Goal: Information Seeking & Learning: Understand process/instructions

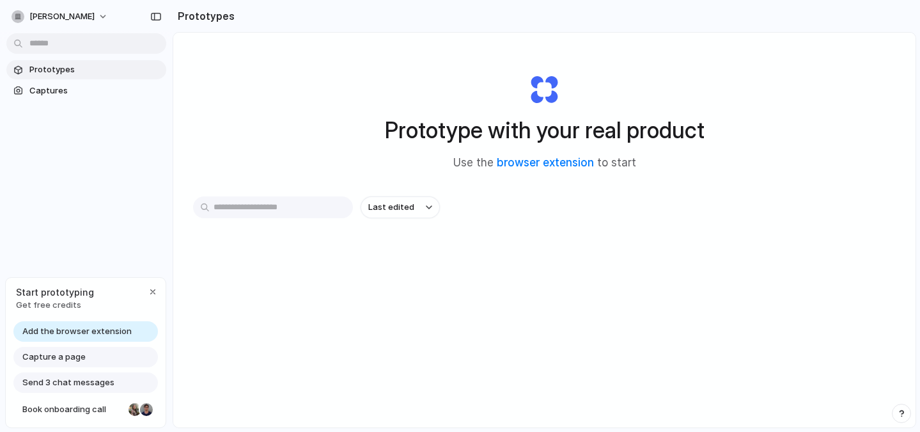
click at [130, 329] on link "Add the browser extension" at bounding box center [85, 331] width 145 height 20
click at [36, 92] on span "Captures" at bounding box center [95, 90] width 132 height 13
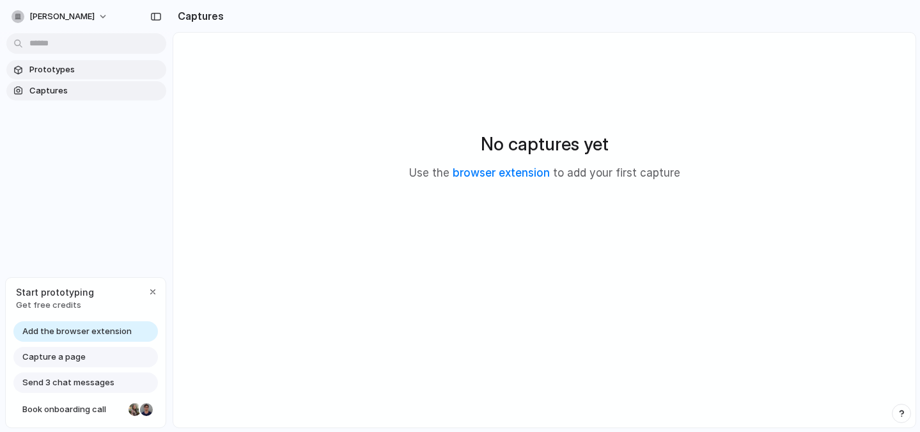
click at [38, 74] on span "Prototypes" at bounding box center [95, 69] width 132 height 13
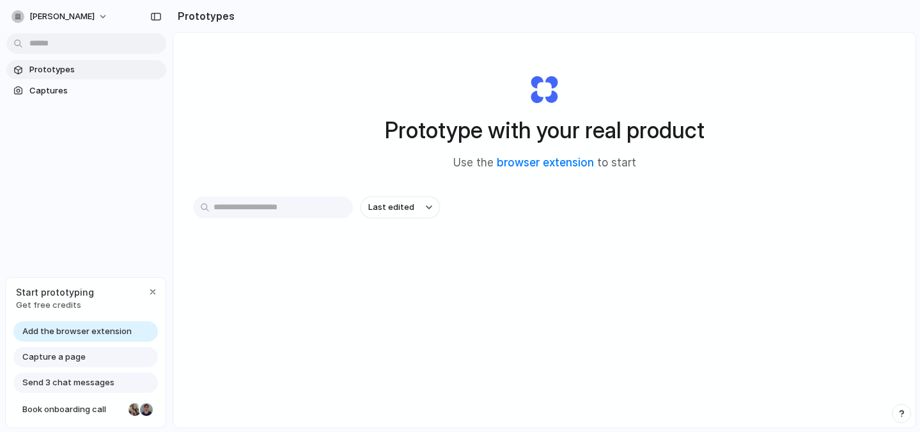
click at [38, 74] on span "Prototypes" at bounding box center [95, 69] width 132 height 13
click at [153, 291] on div "button" at bounding box center [153, 291] width 10 height 10
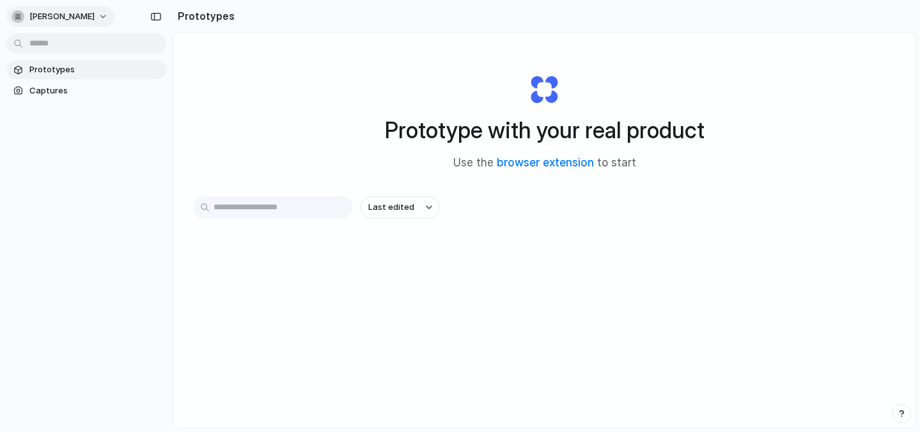
click at [81, 22] on button "[PERSON_NAME]" at bounding box center [60, 16] width 108 height 20
click at [34, 47] on span "Settings" at bounding box center [46, 45] width 35 height 13
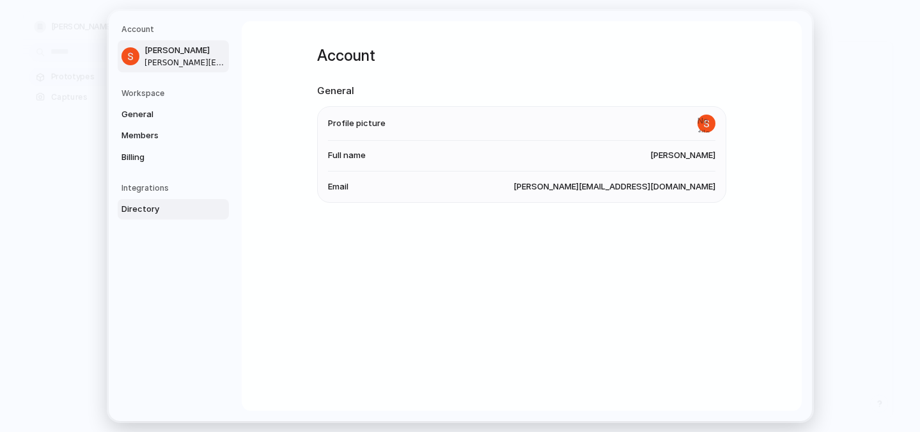
click at [150, 210] on span "Directory" at bounding box center [162, 209] width 82 height 13
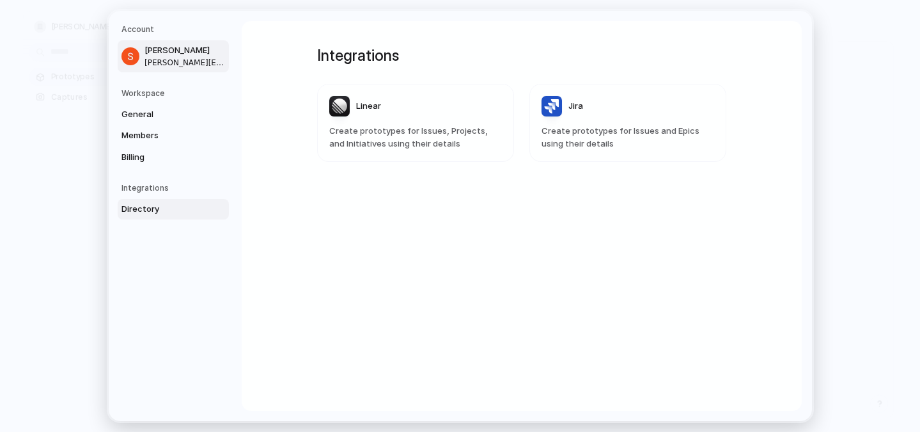
click at [148, 65] on span "[PERSON_NAME][EMAIL_ADDRESS][DOMAIN_NAME]" at bounding box center [186, 62] width 82 height 12
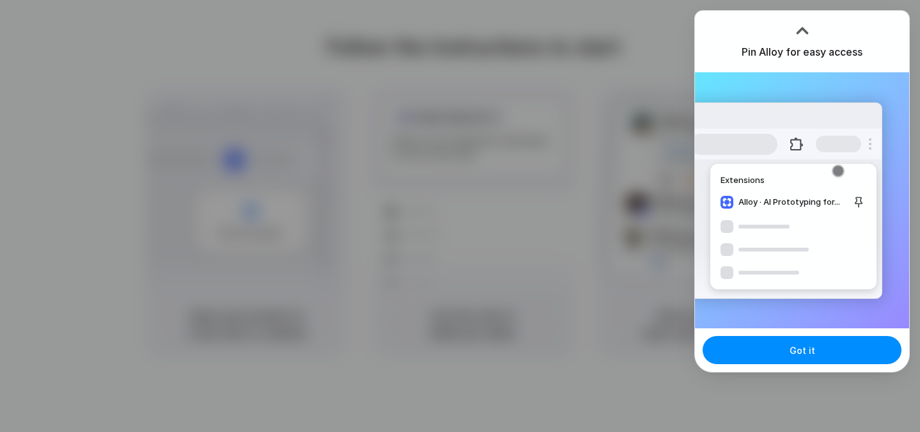
click at [801, 30] on div at bounding box center [802, 30] width 19 height 19
click at [801, 26] on div at bounding box center [802, 30] width 19 height 19
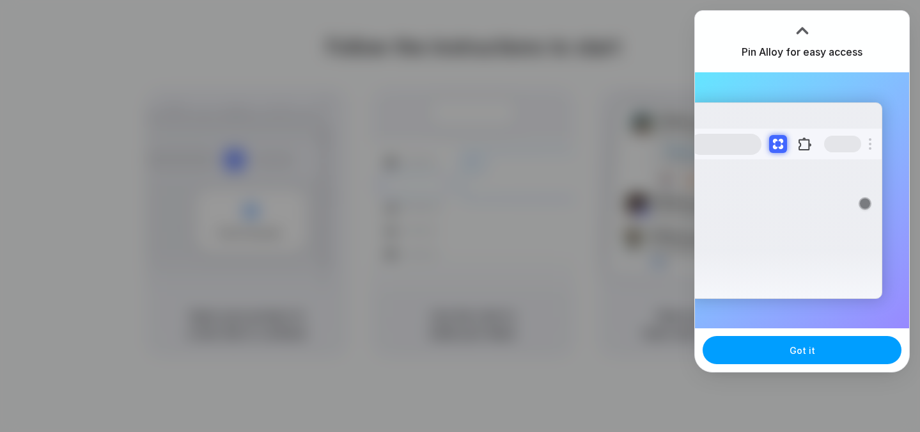
click at [783, 358] on button "Got it" at bounding box center [802, 350] width 199 height 28
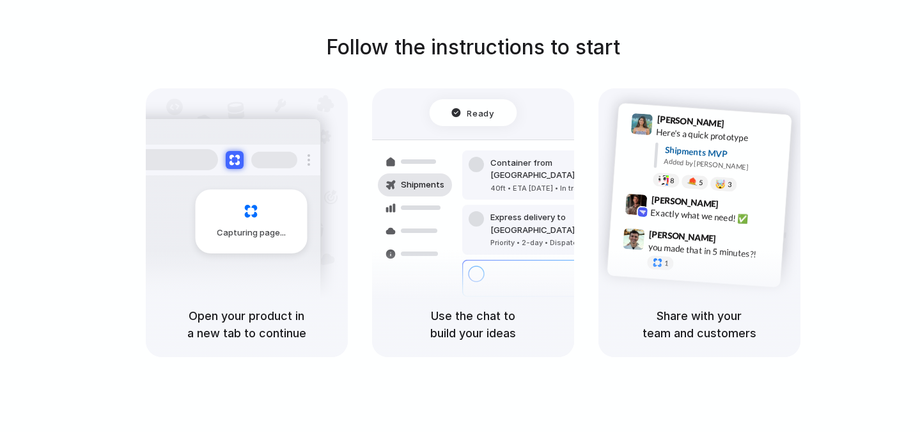
click at [887, 116] on div "Follow the instructions to start Capturing page Open your product in a new tab …" at bounding box center [473, 194] width 920 height 325
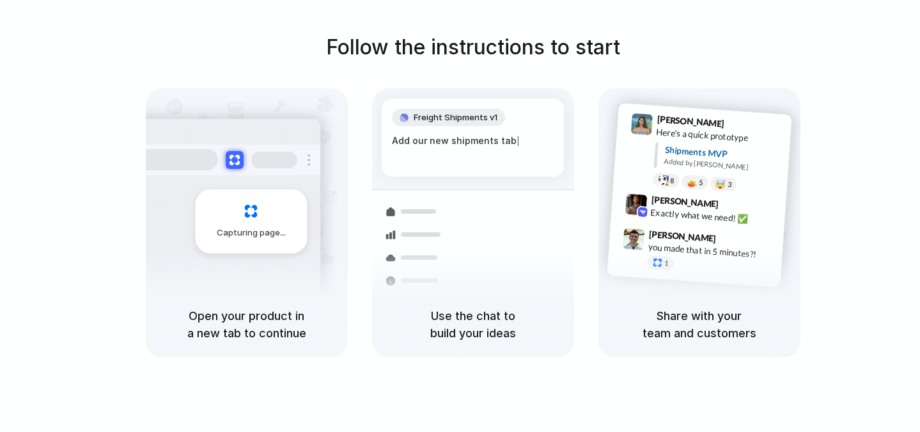
click at [393, 182] on div "Freight Shipments v1 Add our new shipments tab | Shipments Container from [GEOG…" at bounding box center [472, 233] width 217 height 271
